Goal: Task Accomplishment & Management: Manage account settings

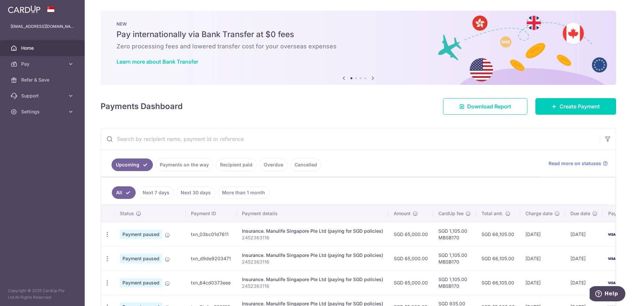
click at [27, 46] on span "Home" at bounding box center [43, 48] width 44 height 7
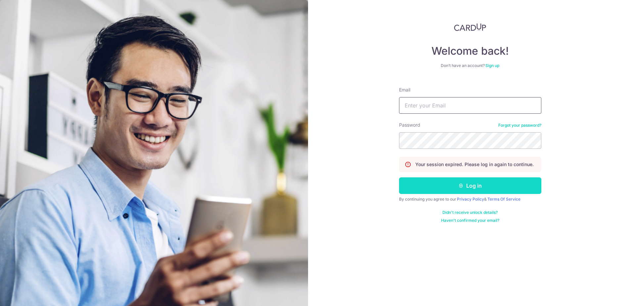
type input "[EMAIL_ADDRESS][DOMAIN_NAME]"
click at [459, 189] on button "Log in" at bounding box center [470, 185] width 142 height 17
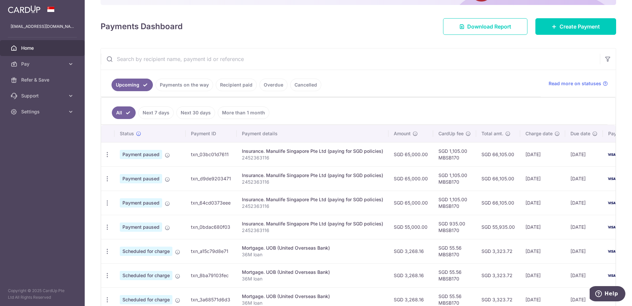
scroll to position [83, 0]
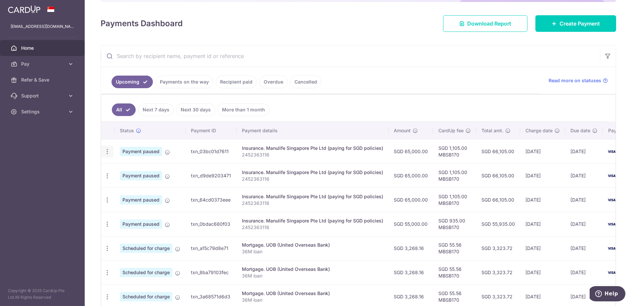
click at [106, 152] on icon "button" at bounding box center [107, 151] width 7 height 7
